Goal: Task Accomplishment & Management: Manage account settings

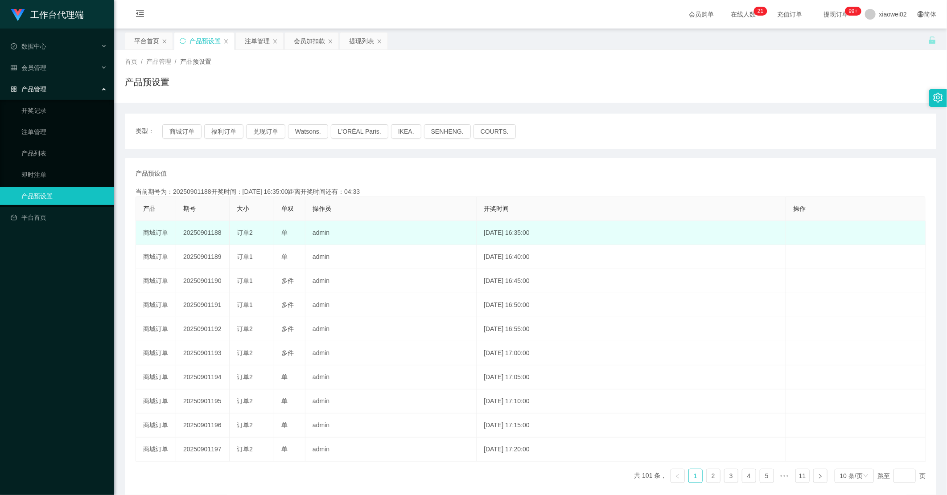
click at [196, 233] on td "20250901188" at bounding box center [203, 233] width 54 height 24
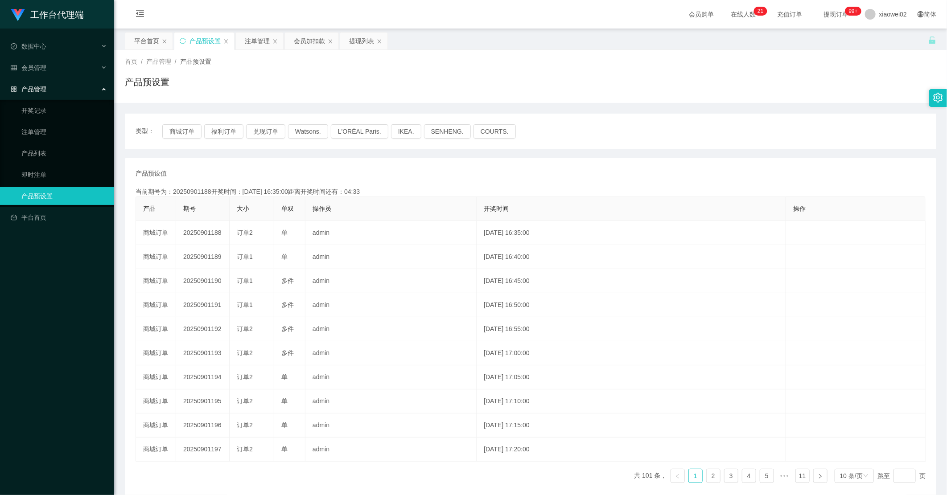
copy td "20250901188"
click at [185, 127] on button "商城订单" at bounding box center [181, 131] width 39 height 14
click at [185, 128] on button "商城订单" at bounding box center [181, 131] width 39 height 14
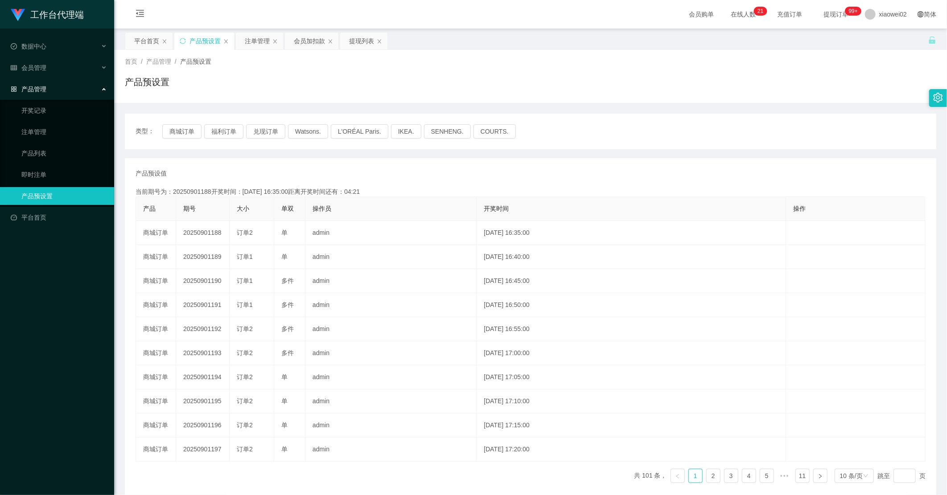
click at [494, 192] on div "当前期号为：20250901188开奖时间：[DATE] 16:35:00距离开奖时间还有：04:21" at bounding box center [531, 191] width 790 height 9
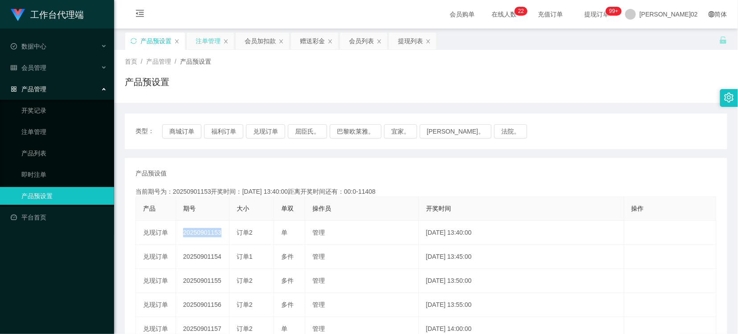
click at [214, 41] on div "注单管理" at bounding box center [208, 41] width 25 height 17
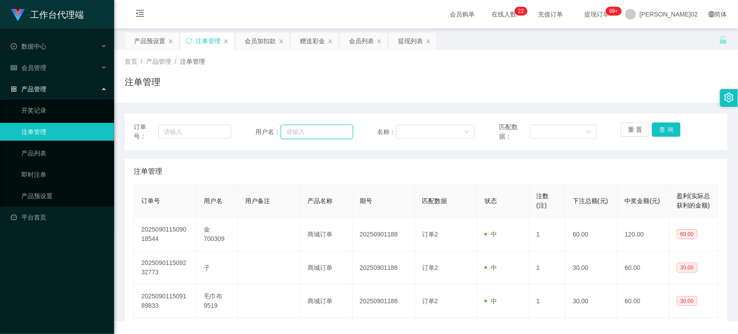
click at [319, 130] on input "text" at bounding box center [317, 132] width 72 height 14
paste input "RaymondTan"
type input "RaymondTan"
click at [674, 126] on button "查 询" at bounding box center [666, 130] width 29 height 14
click at [626, 99] on div "首页 / 产品管理 / 注单管理 / 注单管理" at bounding box center [426, 76] width 624 height 53
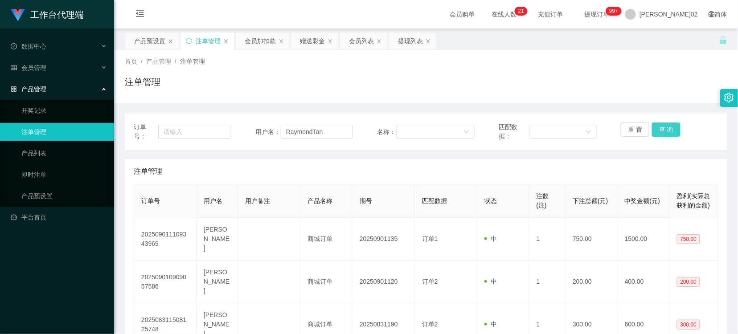
click at [658, 131] on button "查 询" at bounding box center [666, 130] width 29 height 14
click at [656, 128] on button "查 询" at bounding box center [666, 130] width 29 height 14
click at [584, 92] on div "注单管理" at bounding box center [426, 85] width 603 height 21
drag, startPoint x: 576, startPoint y: 96, endPoint x: 578, endPoint y: 107, distance: 11.8
click at [578, 107] on div "首页 / 产品管理 / 注单管理 / 注单管理 订单号： 用户名： RaymondTan 名称： 匹配数据： 重 置 查 询 注单管理 订单号 用户名 用户备…" at bounding box center [426, 234] width 603 height 368
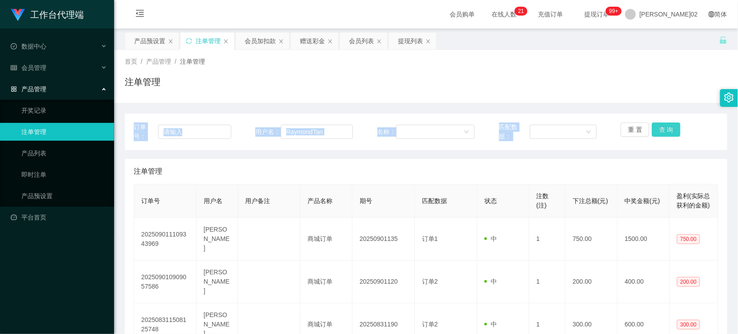
drag, startPoint x: 578, startPoint y: 107, endPoint x: 662, endPoint y: 131, distance: 86.5
click at [662, 131] on button "查 询" at bounding box center [666, 130] width 29 height 14
click at [662, 131] on button "查 询" at bounding box center [671, 130] width 38 height 14
click at [662, 131] on div "重 置 查 询" at bounding box center [670, 132] width 98 height 19
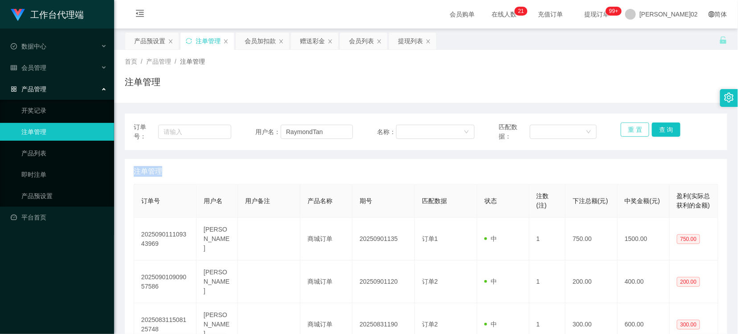
drag, startPoint x: 662, startPoint y: 131, endPoint x: 635, endPoint y: 129, distance: 26.3
click at [635, 129] on button "重 置" at bounding box center [635, 130] width 29 height 14
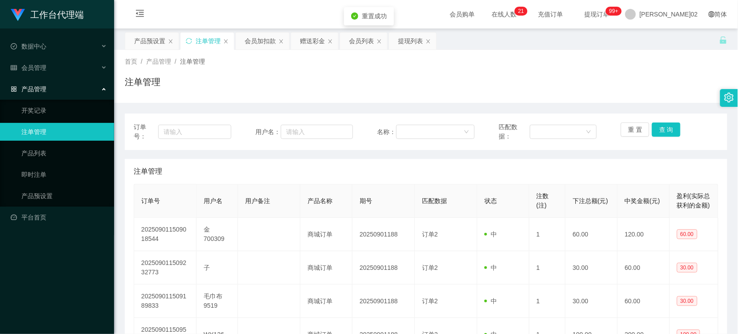
drag, startPoint x: 632, startPoint y: 114, endPoint x: 709, endPoint y: 176, distance: 99.0
click at [636, 117] on div "订单号： 用户名： 名称： 匹配数据： 重 置 查 询" at bounding box center [426, 132] width 603 height 37
click at [288, 129] on input "text" at bounding box center [317, 132] width 72 height 14
paste input "现在开启 Youtube 工作台，选择【兑现订单】并点击进入，完成后请回复：1"
type input "现在开启 Youtube 工作台，选择【兑现订单】并点击进入，完成后请回复：1"
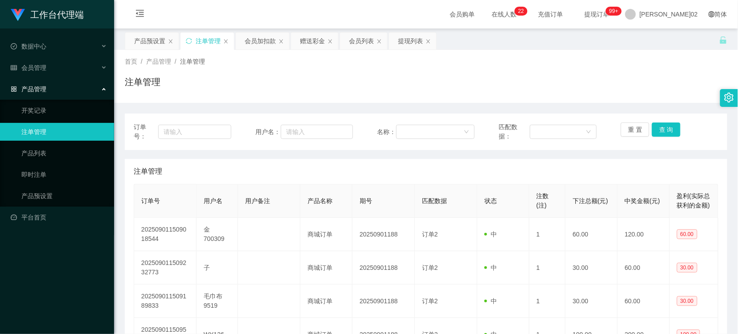
drag, startPoint x: 421, startPoint y: 109, endPoint x: 403, endPoint y: 121, distance: 21.9
drag, startPoint x: 326, startPoint y: 135, endPoint x: 595, endPoint y: 136, distance: 269.8
click at [325, 135] on input "text" at bounding box center [317, 132] width 72 height 14
paste input "RaymondTan"
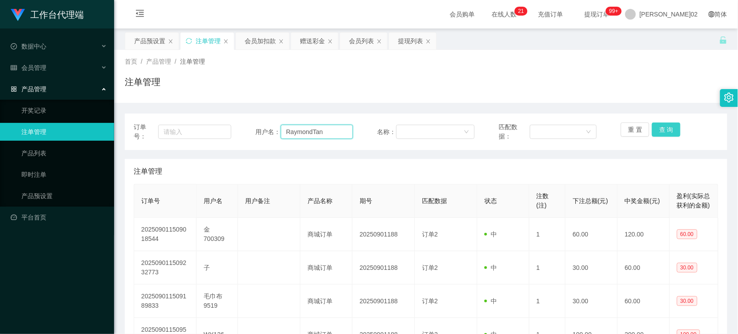
type input "RaymondTan"
click at [665, 136] on button "查 询" at bounding box center [666, 130] width 29 height 14
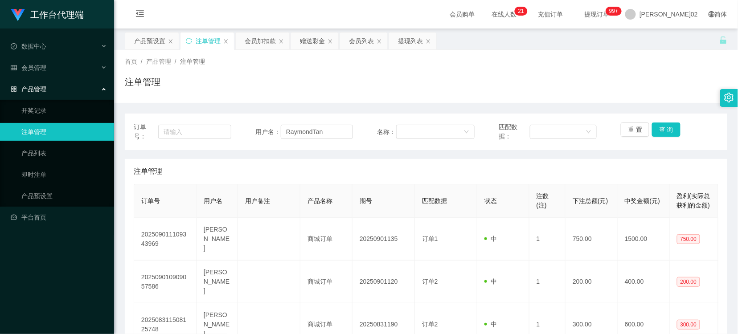
click at [648, 106] on div "订单号： 用户名： RaymondTan 名称： 匹配数据： 重 置 查 询 注单管理 订单号 用户名 用户备注 产品名称 期号 匹配数据 状态 注数(注) …" at bounding box center [426, 260] width 603 height 315
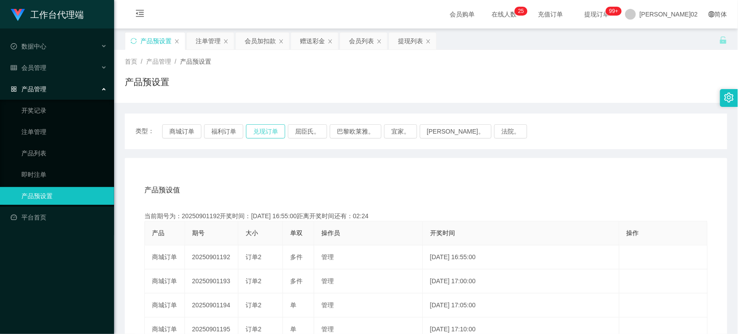
click at [264, 128] on button "兑现订单" at bounding box center [265, 131] width 39 height 14
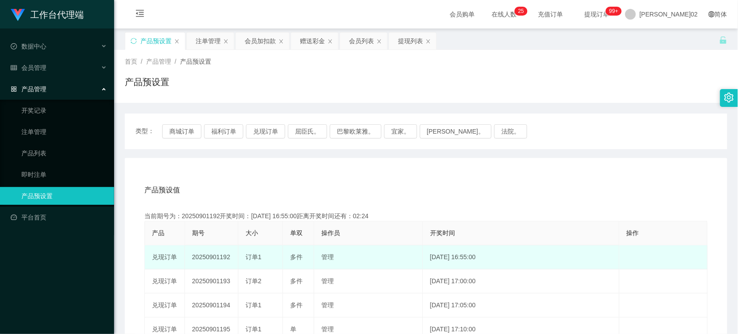
click at [217, 256] on td "20250901192" at bounding box center [212, 258] width 54 height 24
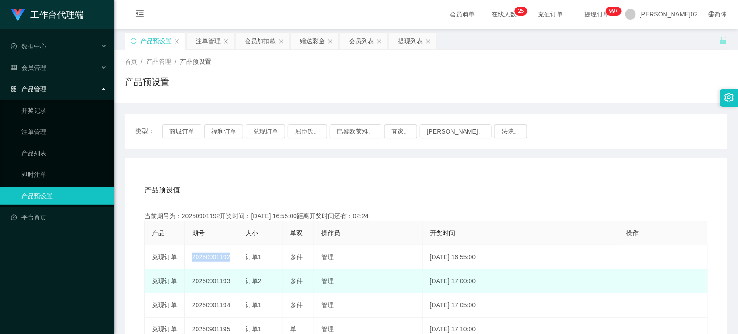
copy td "20250901192"
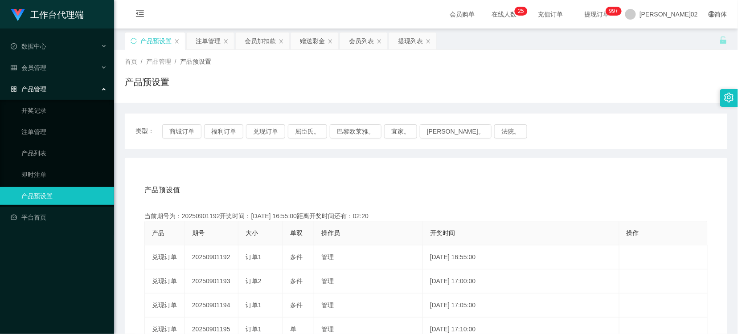
click at [485, 90] on div "产品预设置" at bounding box center [426, 85] width 603 height 21
click at [448, 109] on div "类型： 商城订单 福利订单 兑现订单 屈臣氏。 巴黎欧莱雅。 宜家。 森亨。 法院。 产品预设值 添加期号 当前期号为：20250901192开奖时间：202…" at bounding box center [426, 314] width 603 height 423
click at [264, 135] on button "兑现订单" at bounding box center [265, 131] width 39 height 14
click at [278, 124] on div "类型： 商城订单 福利订单 兑现订单 屈臣氏。 巴黎欧莱雅。 宜家。 森亨。 法院。" at bounding box center [426, 132] width 603 height 36
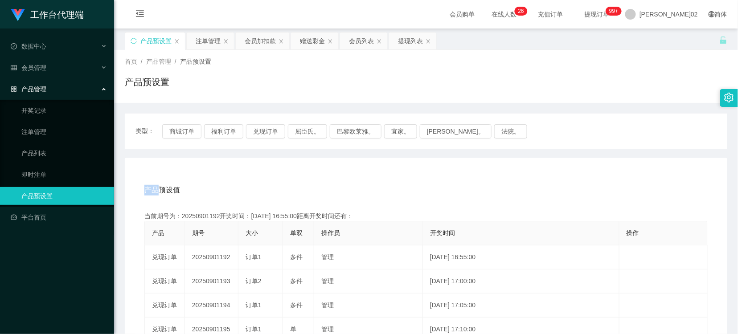
click at [278, 124] on div "类型： 商城订单 福利订单 兑现订单 屈臣氏。 巴黎欧莱雅。 宜家。 森亨。 法院。" at bounding box center [426, 132] width 603 height 36
click at [214, 45] on div "注单管理" at bounding box center [208, 41] width 25 height 17
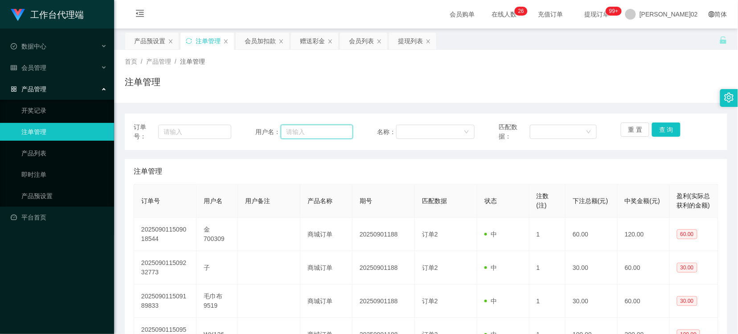
click at [301, 130] on input "text" at bounding box center [317, 132] width 72 height 14
paste input "RaymondTan"
type input "RaymondTan"
click at [674, 121] on div "订单号： 用户名： RaymondTan 名称： 匹配数据： 重 置 查 询" at bounding box center [426, 132] width 603 height 37
click at [671, 128] on button "查 询" at bounding box center [666, 130] width 29 height 14
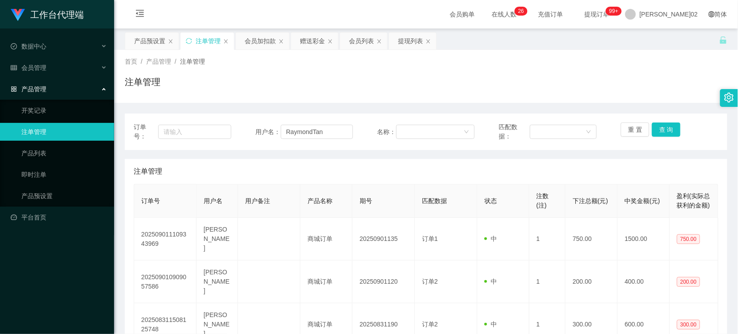
click at [605, 99] on div "首页 / 产品管理 / 注单管理 / 注单管理" at bounding box center [426, 76] width 624 height 53
click at [668, 134] on button "查 询" at bounding box center [666, 130] width 29 height 14
click at [389, 90] on div "注单管理" at bounding box center [426, 85] width 603 height 21
click at [652, 134] on button "查 询" at bounding box center [666, 130] width 29 height 14
click at [658, 132] on button "查 询" at bounding box center [666, 130] width 29 height 14
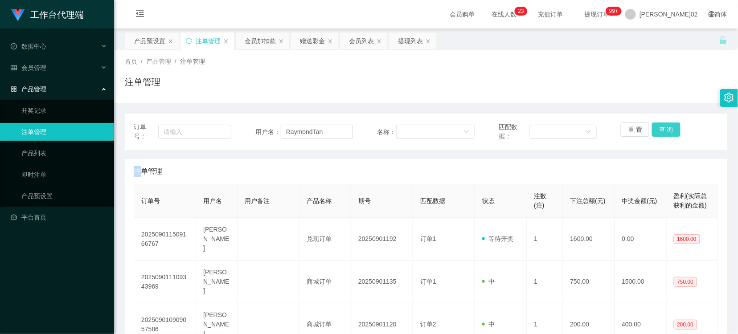
click at [658, 132] on div "重 置 查 询" at bounding box center [670, 132] width 98 height 19
click at [672, 132] on button "查 询" at bounding box center [666, 130] width 29 height 14
click at [552, 106] on div "订单号： 用户名： RaymondTan 名称： 匹配数据： 重 置 查 询 注单管理 订单号 用户名 用户备注 产品名称 期号 匹配数据 状态 注数(注) …" at bounding box center [426, 282] width 603 height 358
click at [363, 47] on div "会员列表" at bounding box center [361, 41] width 25 height 17
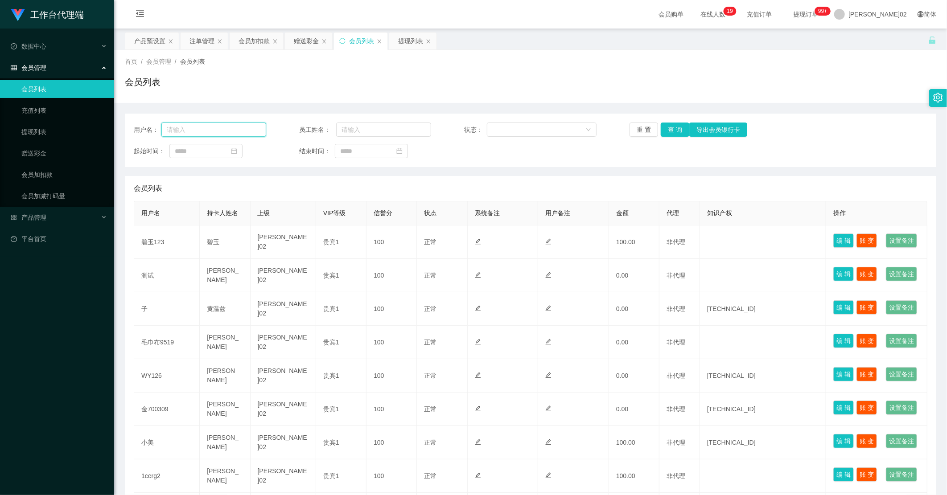
click at [176, 134] on input "text" at bounding box center [213, 130] width 105 height 14
paste input "RaymondTan"
type input "RaymondTan"
click at [672, 121] on div "用户名： RaymondTan 员工姓名： 状态： 重 置 查 询 导出会员银行卡 起始时间： 结束时间：" at bounding box center [531, 141] width 812 height 54
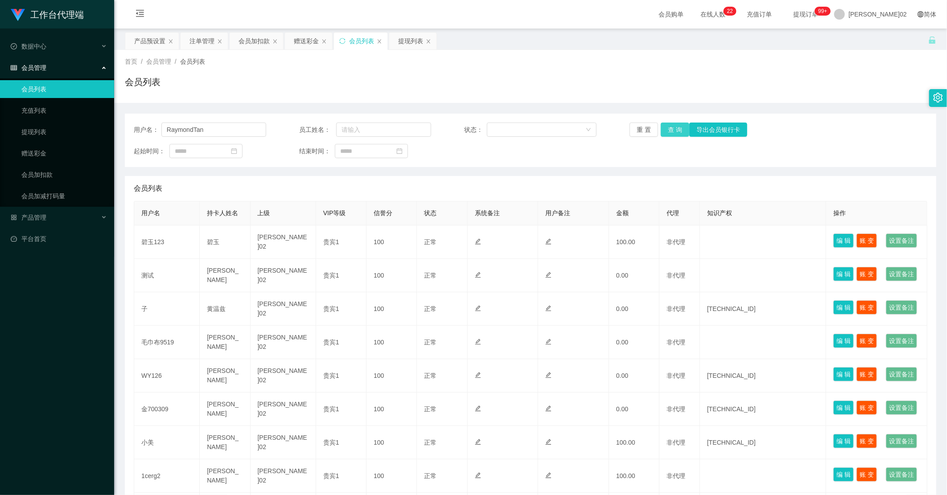
click at [672, 125] on button "查 询" at bounding box center [675, 130] width 29 height 14
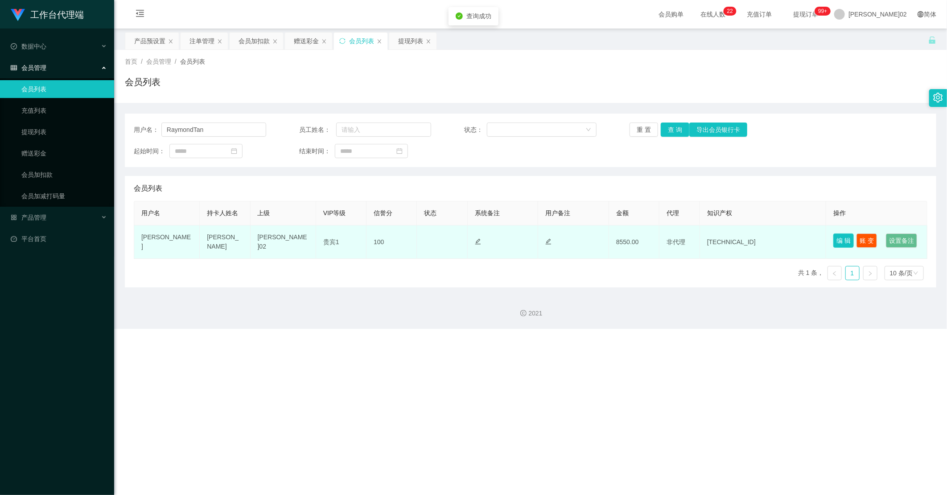
click at [738, 235] on button "编 辑" at bounding box center [843, 241] width 21 height 14
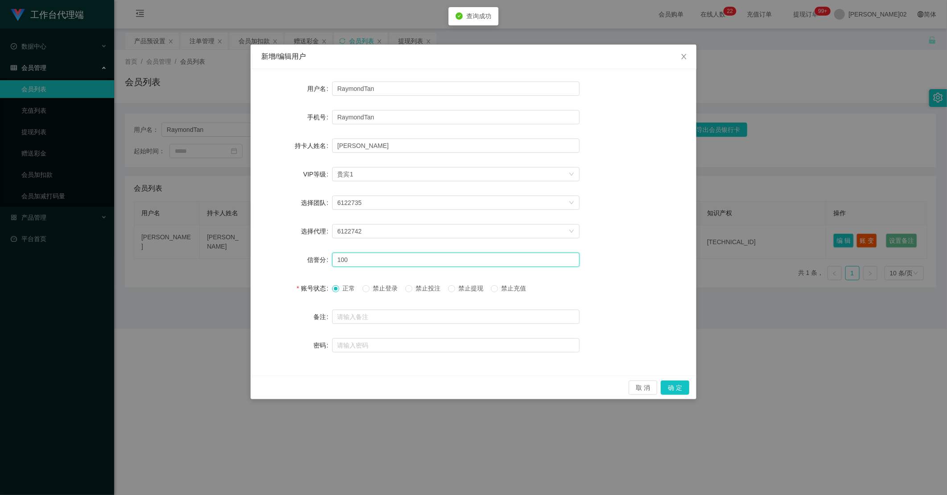
drag, startPoint x: 403, startPoint y: 261, endPoint x: 406, endPoint y: 255, distance: 7.2
click at [403, 261] on input "100" at bounding box center [455, 260] width 247 height 14
type input "1"
type input "80"
click at [675, 334] on button "确 定" at bounding box center [675, 388] width 29 height 14
